Goal: Task Accomplishment & Management: Use online tool/utility

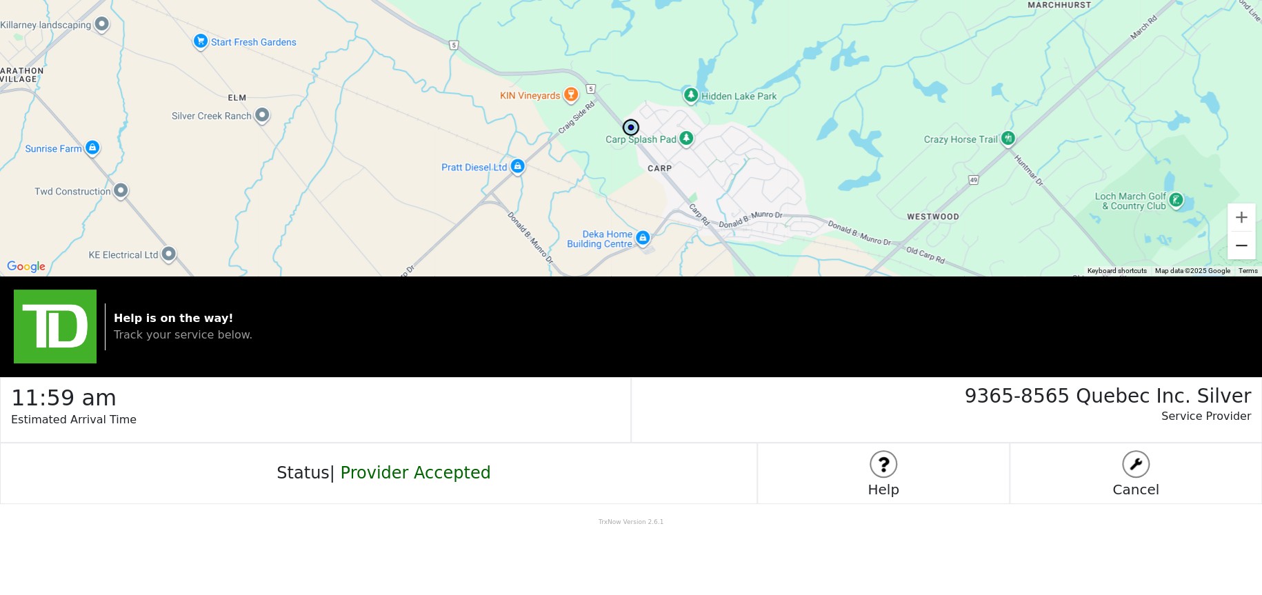
click at [1250, 250] on button "Zoom out" at bounding box center [1242, 246] width 28 height 28
